Goal: Task Accomplishment & Management: Manage account settings

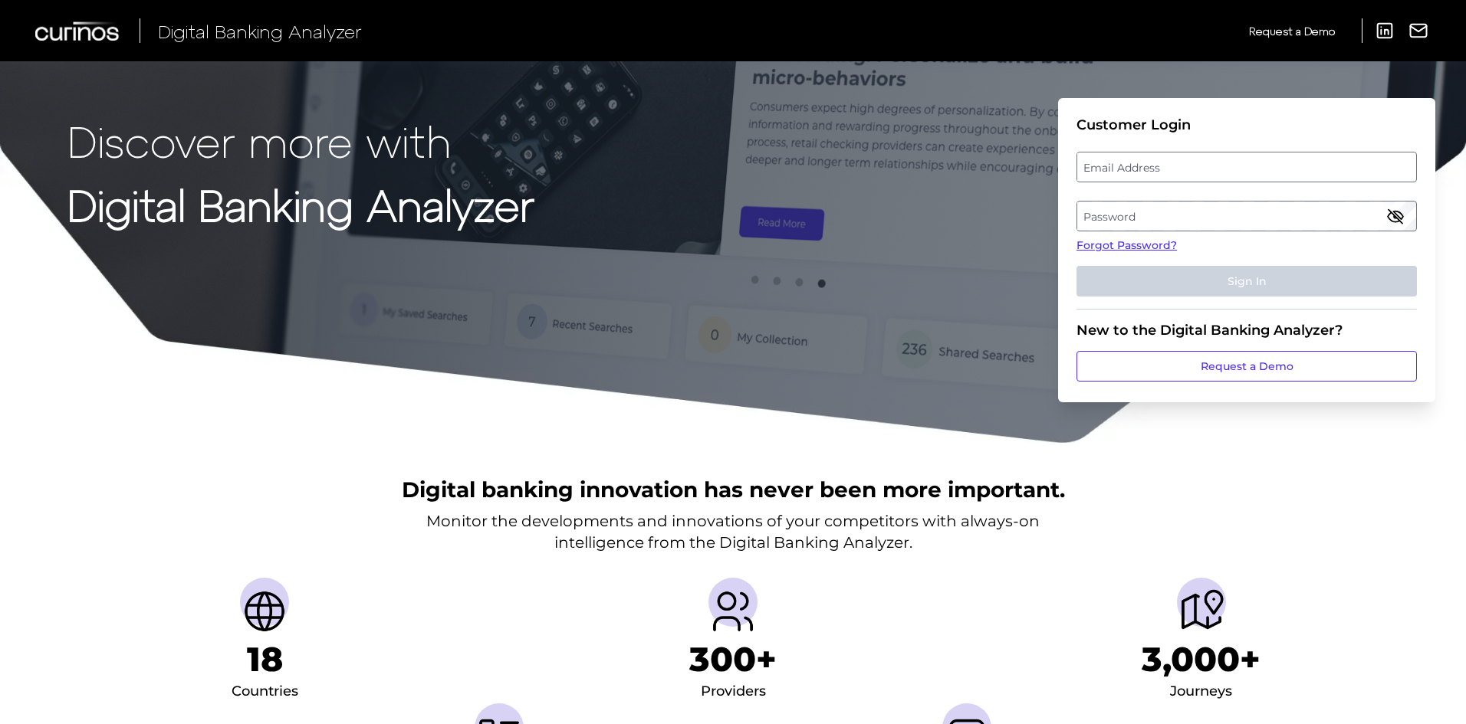
click at [1138, 158] on label "Email Address" at bounding box center [1246, 167] width 338 height 28
click at [1138, 158] on input "email" at bounding box center [1246, 167] width 340 height 31
click at [1133, 169] on input "Email Address" at bounding box center [1246, 167] width 340 height 31
click at [1171, 181] on input "Email Address" at bounding box center [1246, 167] width 340 height 31
type input "vic.cuvo@curinos.com"
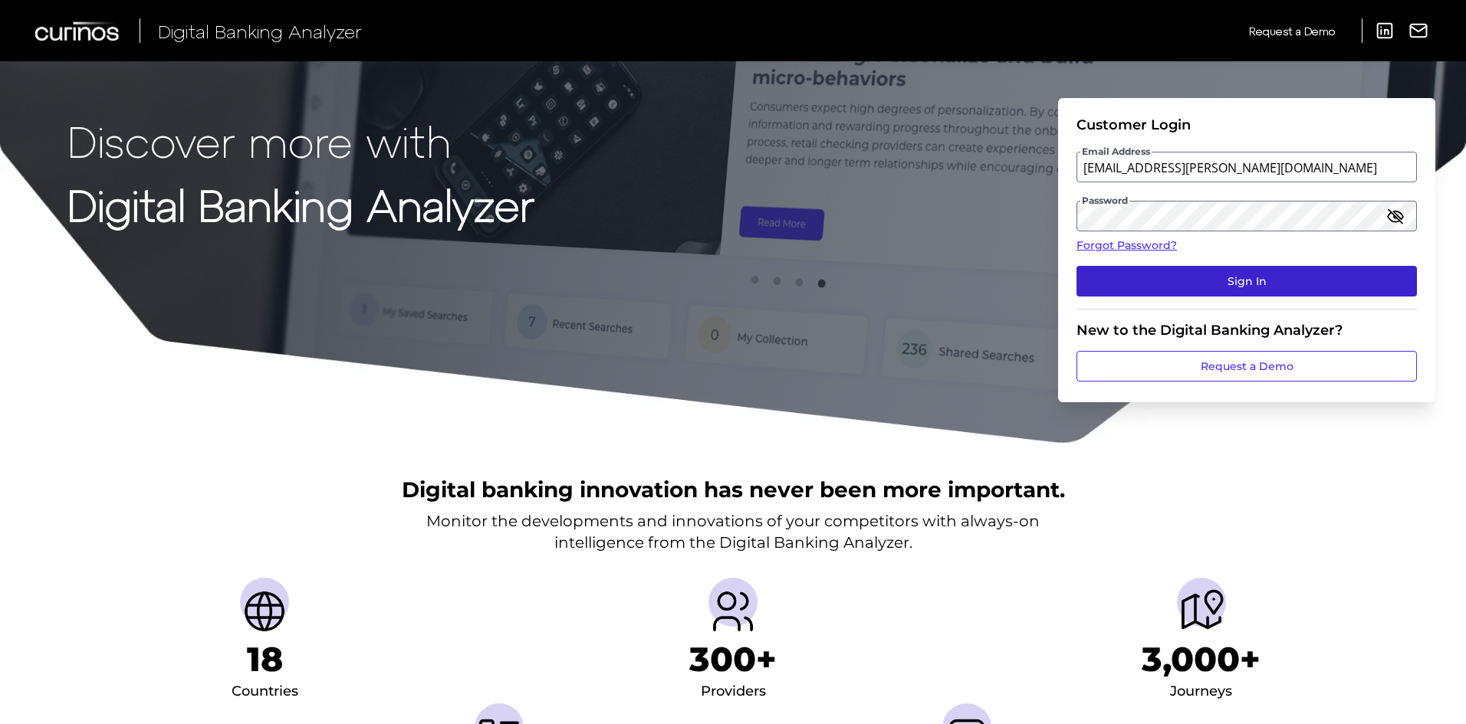
click at [1272, 281] on button "Sign In" at bounding box center [1246, 281] width 340 height 31
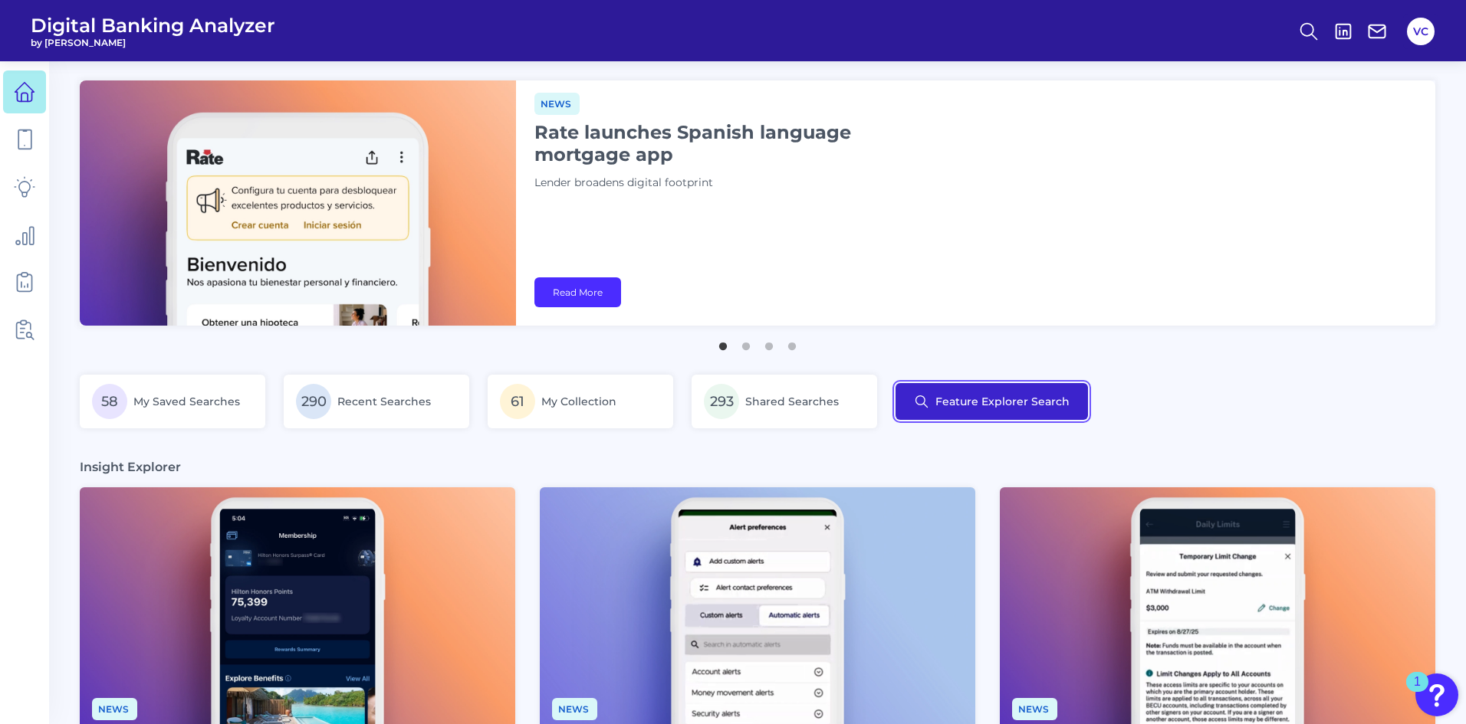
click at [1009, 389] on button "Feature Explorer Search" at bounding box center [991, 401] width 192 height 37
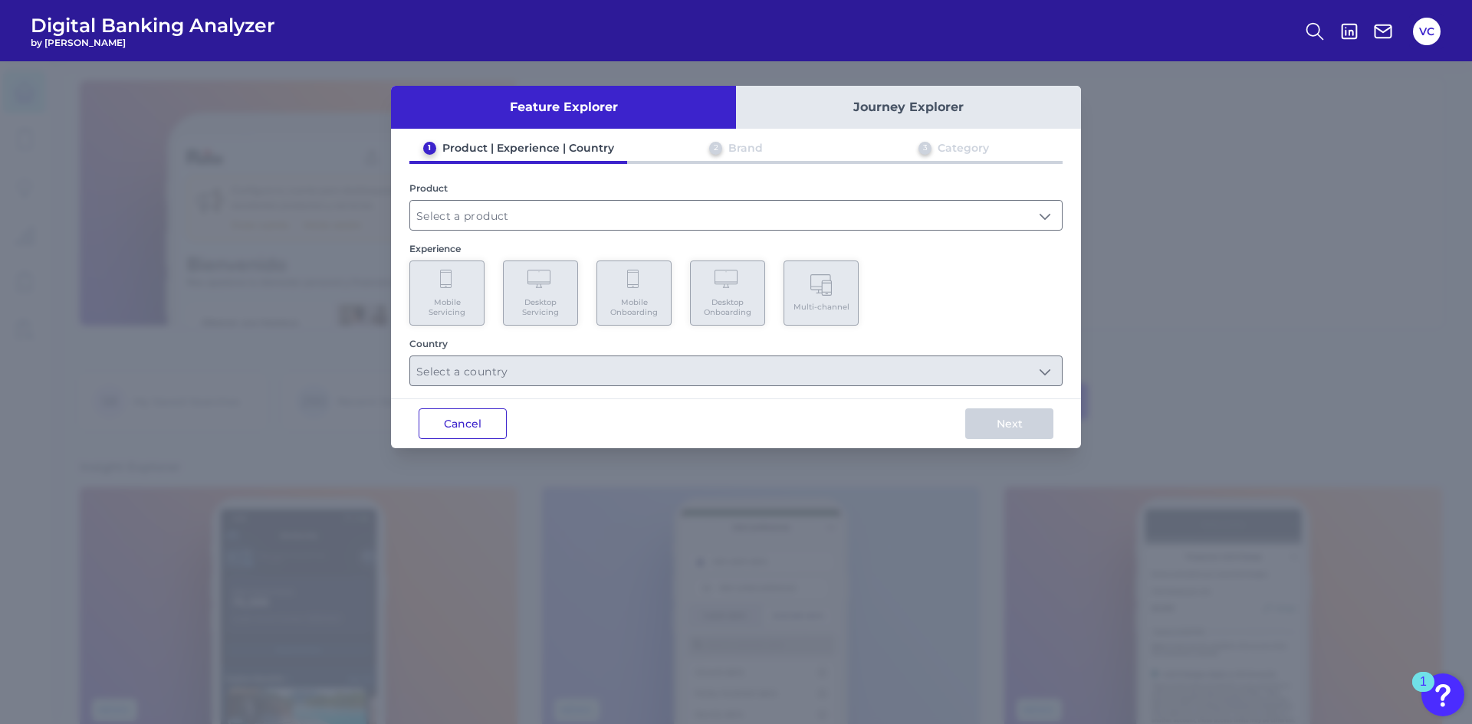
click at [454, 429] on button "Cancel" at bounding box center [463, 424] width 88 height 31
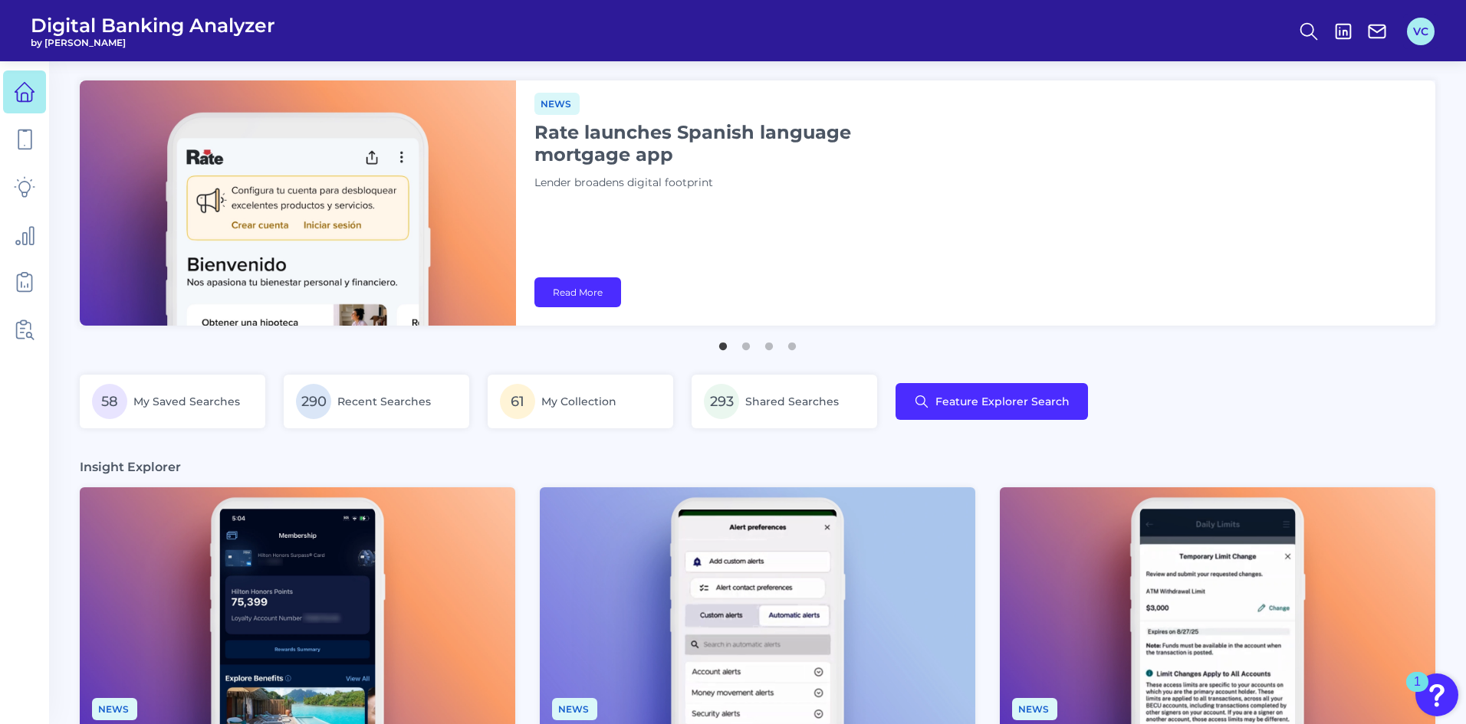
click at [1423, 37] on button "VC" at bounding box center [1421, 32] width 28 height 28
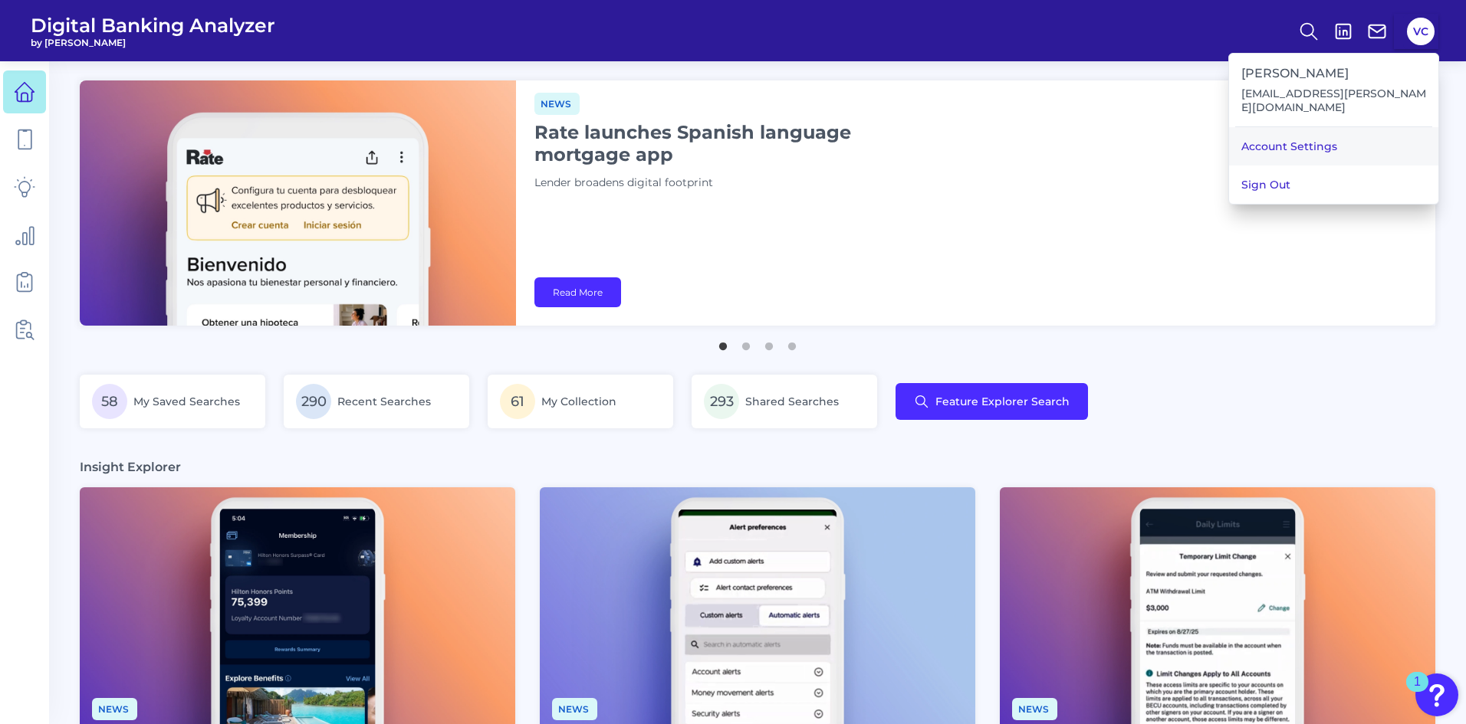
click at [1355, 130] on link "Account Settings" at bounding box center [1333, 146] width 209 height 38
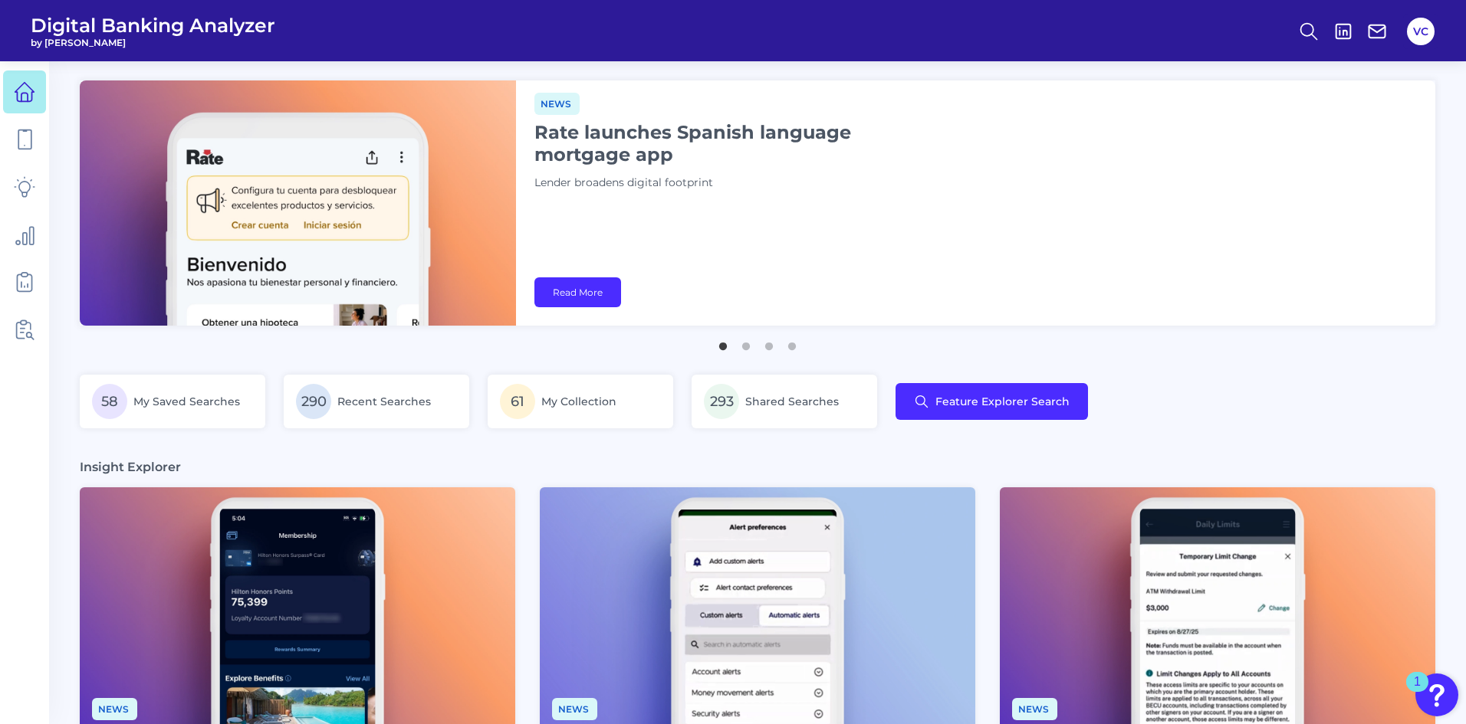
drag, startPoint x: 1397, startPoint y: 4, endPoint x: 1020, endPoint y: 221, distance: 434.4
click at [877, 248] on div "News Rate launches Spanish language mortgage app Lender broadens digital footpr…" at bounding box center [975, 202] width 919 height 245
click at [1414, 40] on button "VC" at bounding box center [1421, 32] width 28 height 28
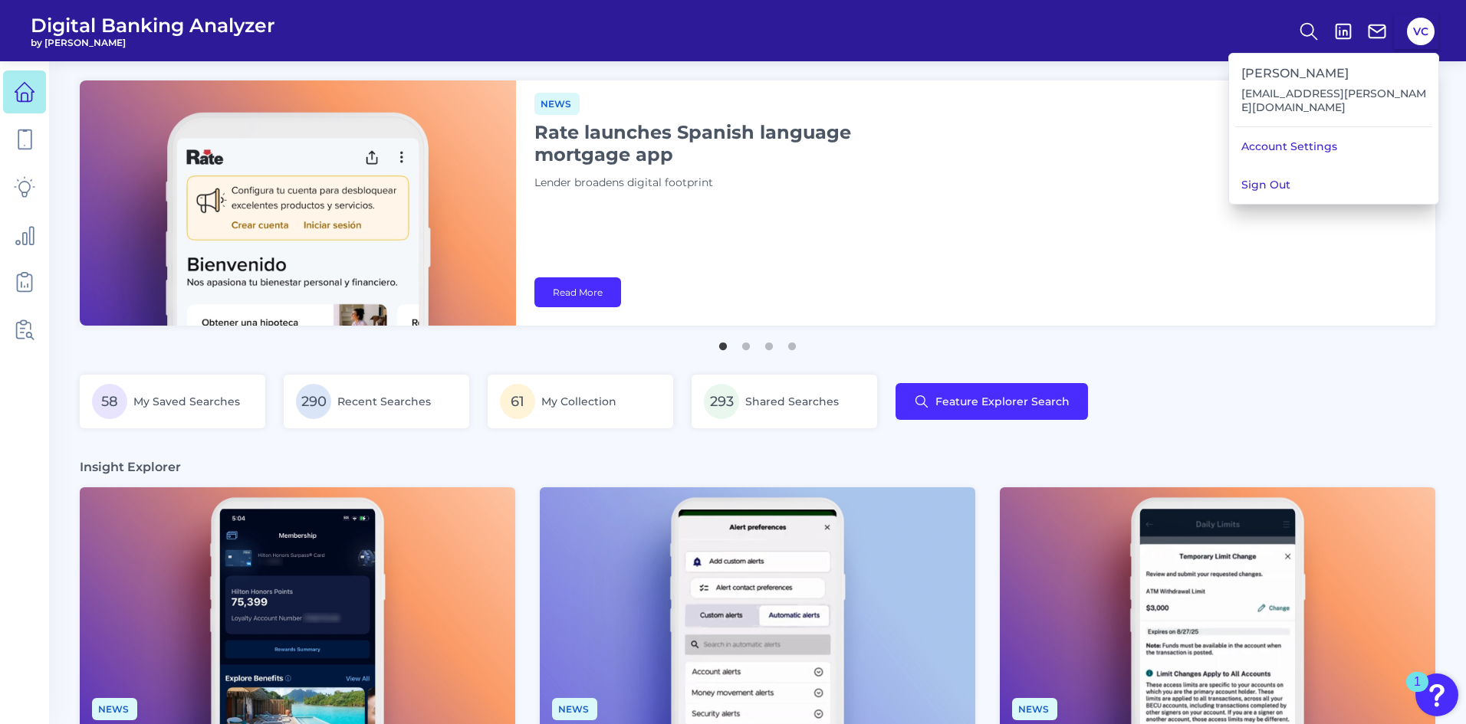
click at [1341, 166] on button "Sign Out" at bounding box center [1333, 185] width 209 height 38
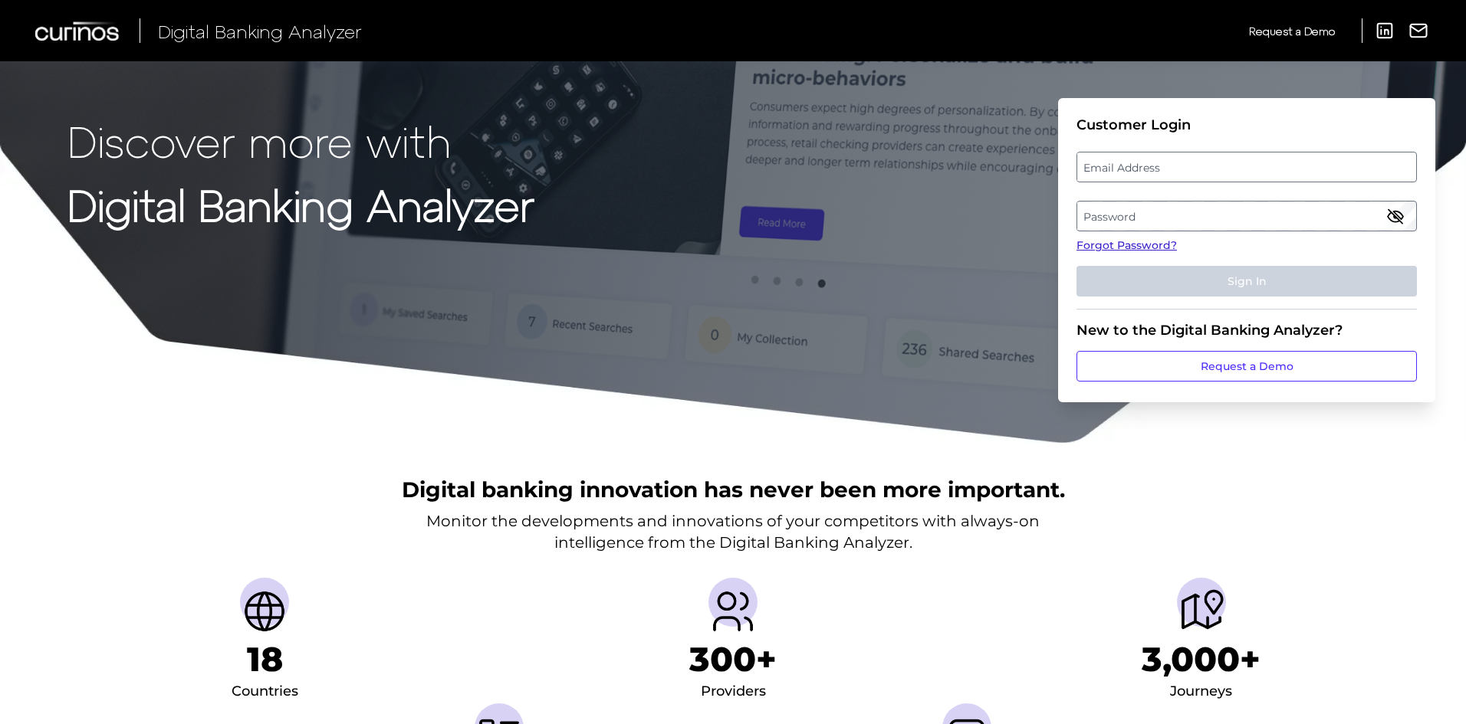
click at [1147, 241] on link "Forgot Password?" at bounding box center [1246, 246] width 340 height 16
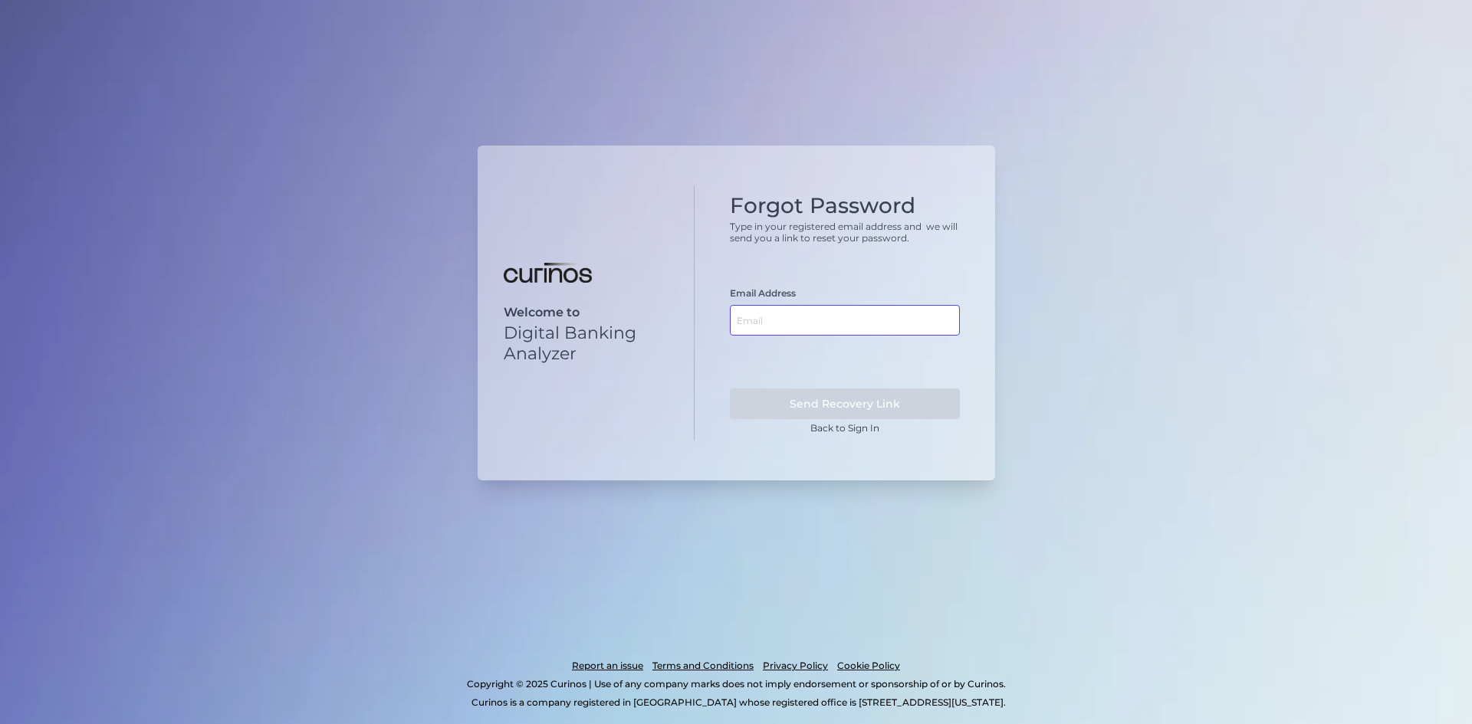
click at [786, 320] on input "text" at bounding box center [845, 320] width 230 height 31
click at [837, 328] on input "text" at bounding box center [845, 320] width 230 height 31
paste input "[PERSON_NAME] <[PERSON_NAME][EMAIL_ADDRESS][DOMAIN_NAME]>"
drag, startPoint x: 790, startPoint y: 320, endPoint x: 596, endPoint y: 320, distance: 193.9
click at [596, 320] on div "Welcome to Digital Banking Analyzer Forgot Password Type in your registered ema…" at bounding box center [736, 313] width 517 height 335
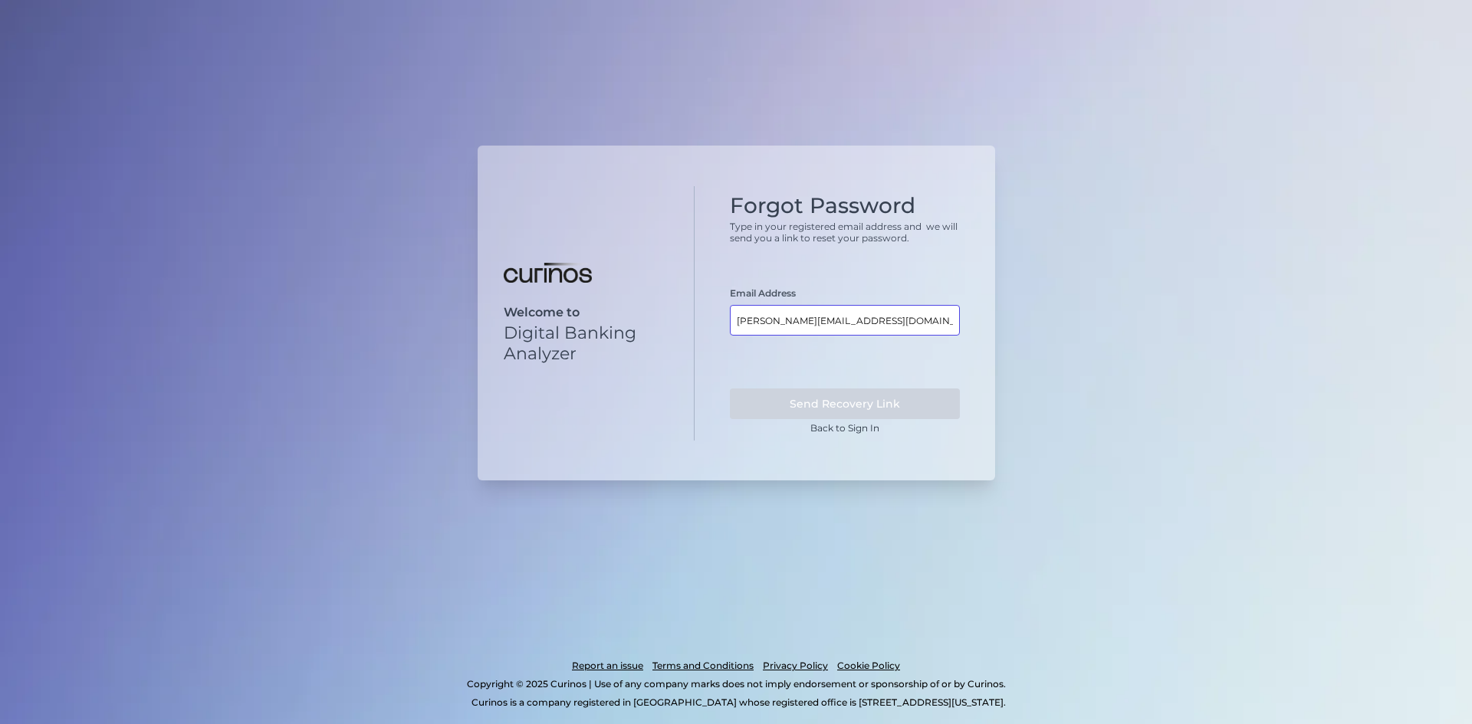
click at [835, 323] on input "[PERSON_NAME][EMAIL_ADDRESS][DOMAIN_NAME]>" at bounding box center [845, 320] width 230 height 31
type input "[PERSON_NAME][EMAIL_ADDRESS][DOMAIN_NAME]"
click at [845, 353] on form "Email Address [PERSON_NAME][EMAIL_ADDRESS][DOMAIN_NAME] Send Recovery Link" at bounding box center [845, 353] width 230 height 132
click at [839, 405] on button "Send Recovery Link" at bounding box center [845, 404] width 230 height 31
